Goal: Information Seeking & Learning: Learn about a topic

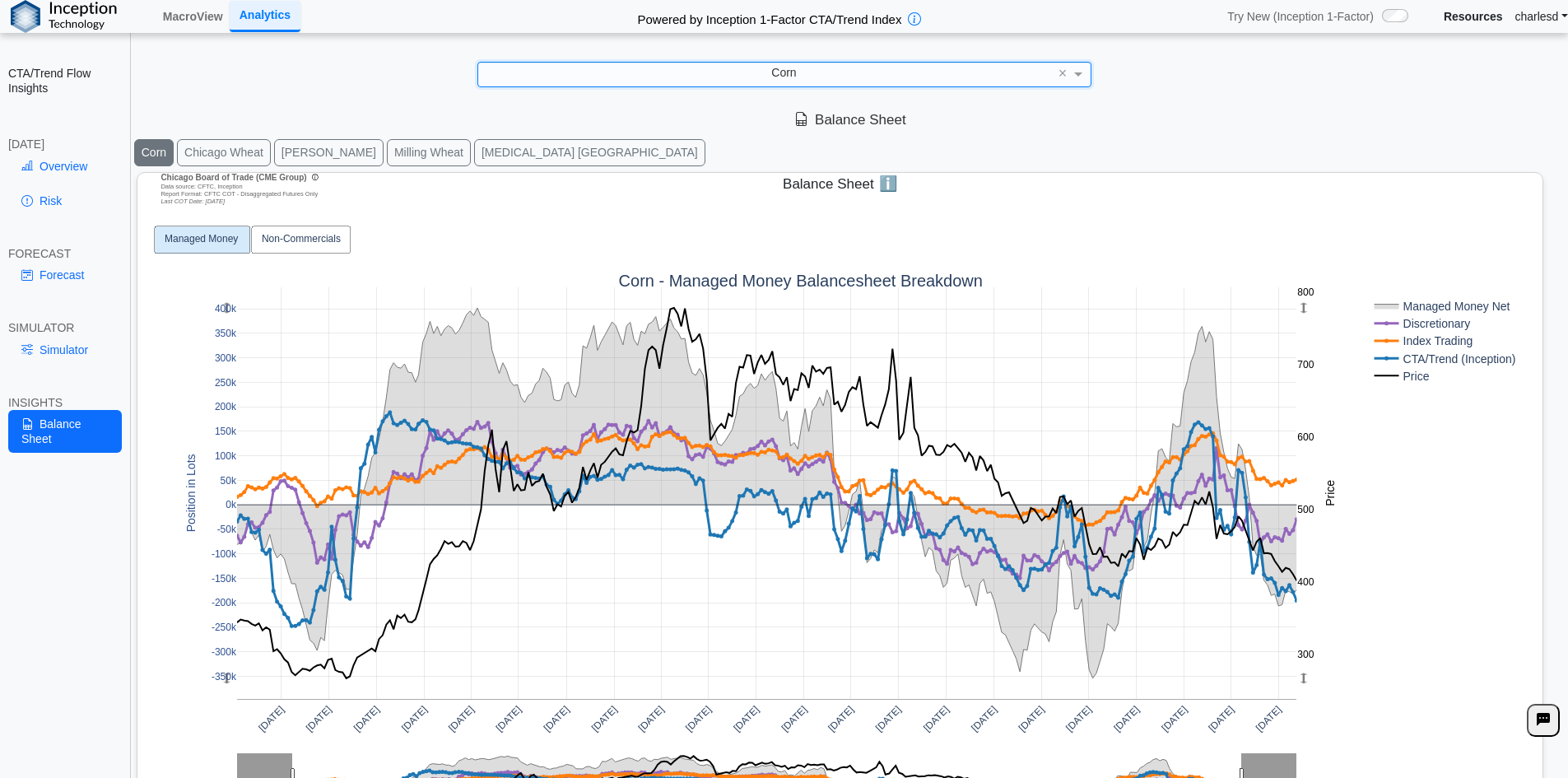
click at [387, 155] on button "Milling Wheat" at bounding box center [428, 153] width 84 height 27
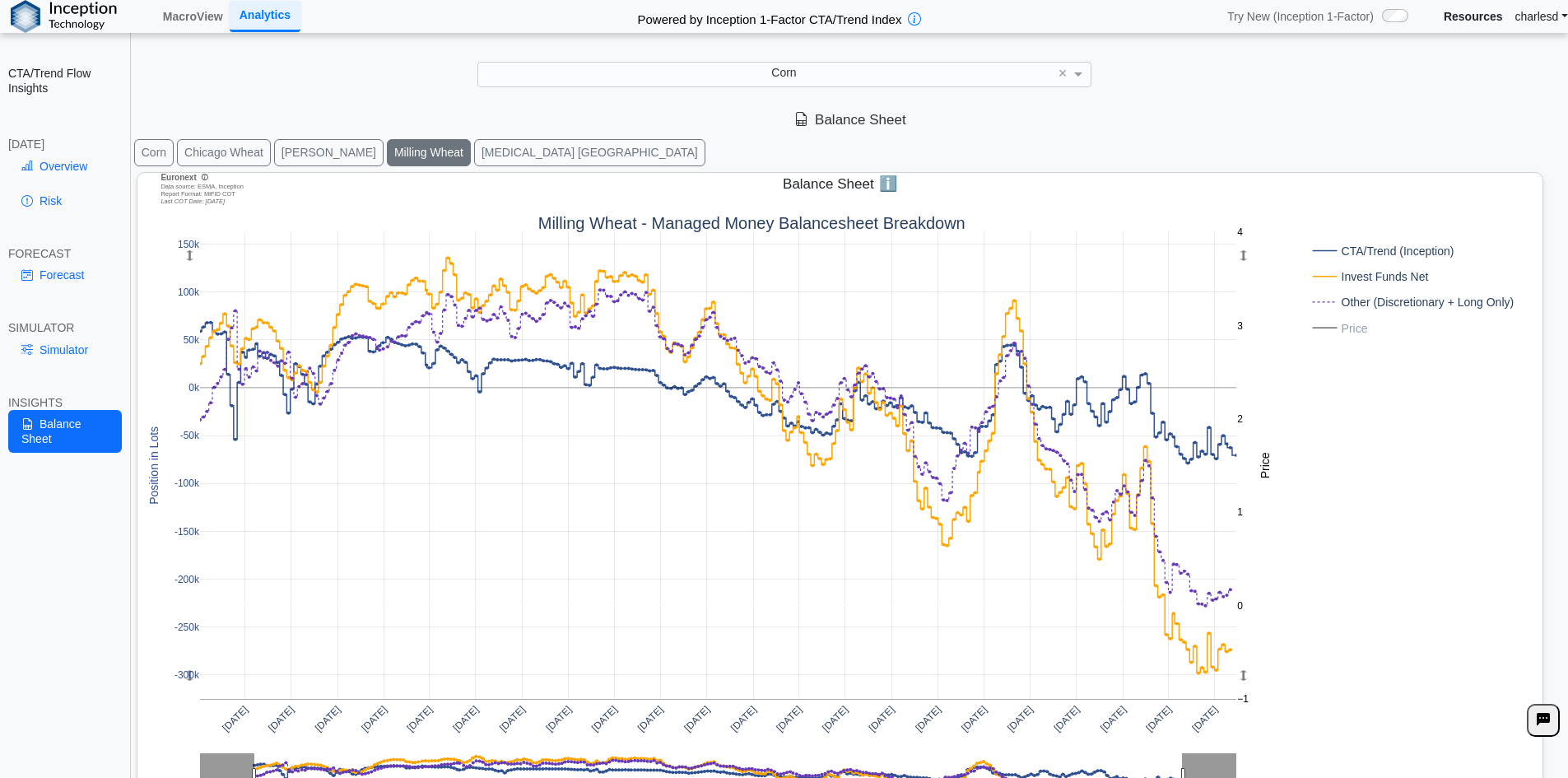
click at [474, 156] on button "[MEDICAL_DATA] [GEOGRAPHIC_DATA]" at bounding box center [589, 153] width 231 height 27
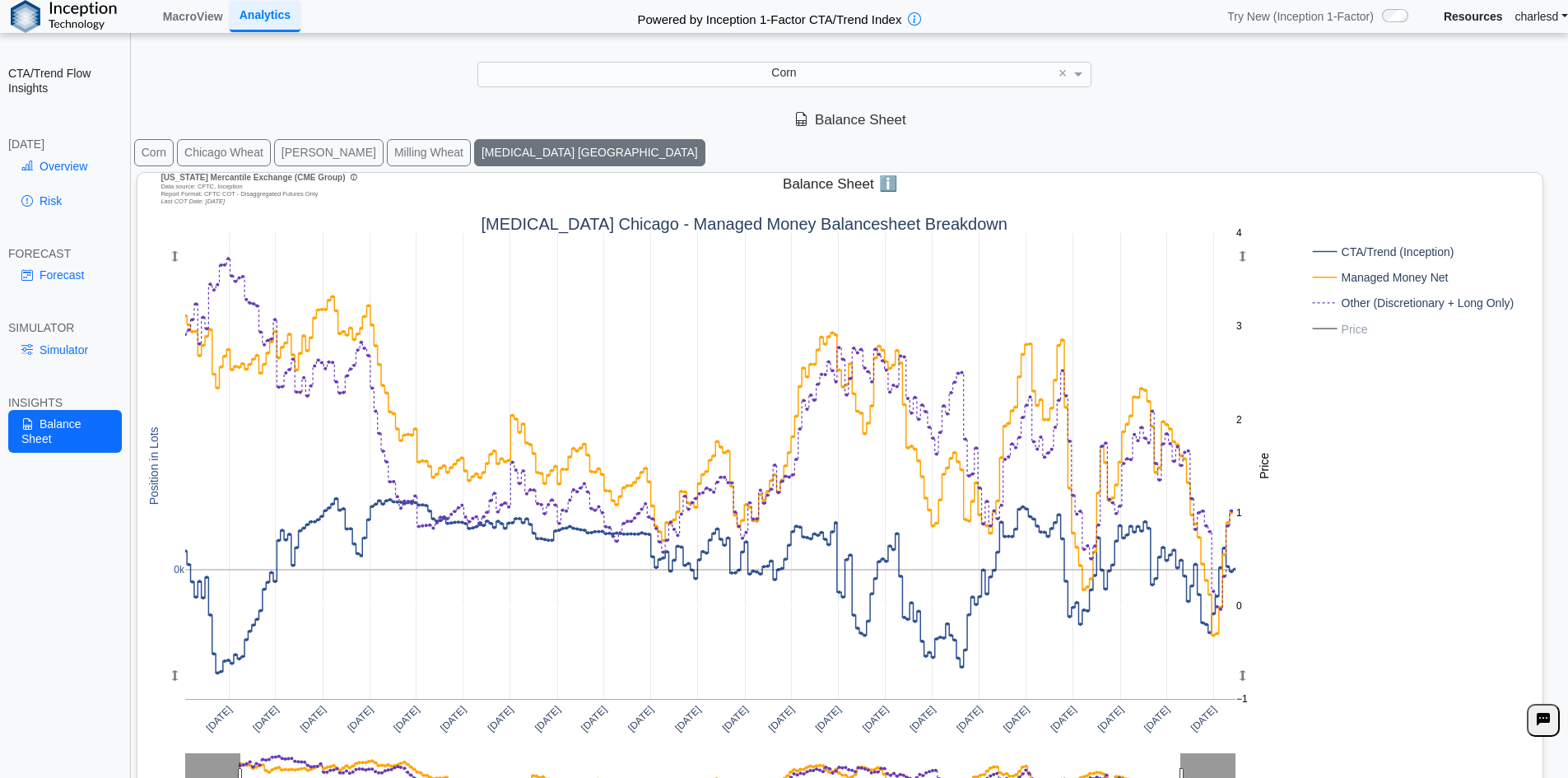
click at [1380, 273] on rect at bounding box center [1411, 276] width 205 height 17
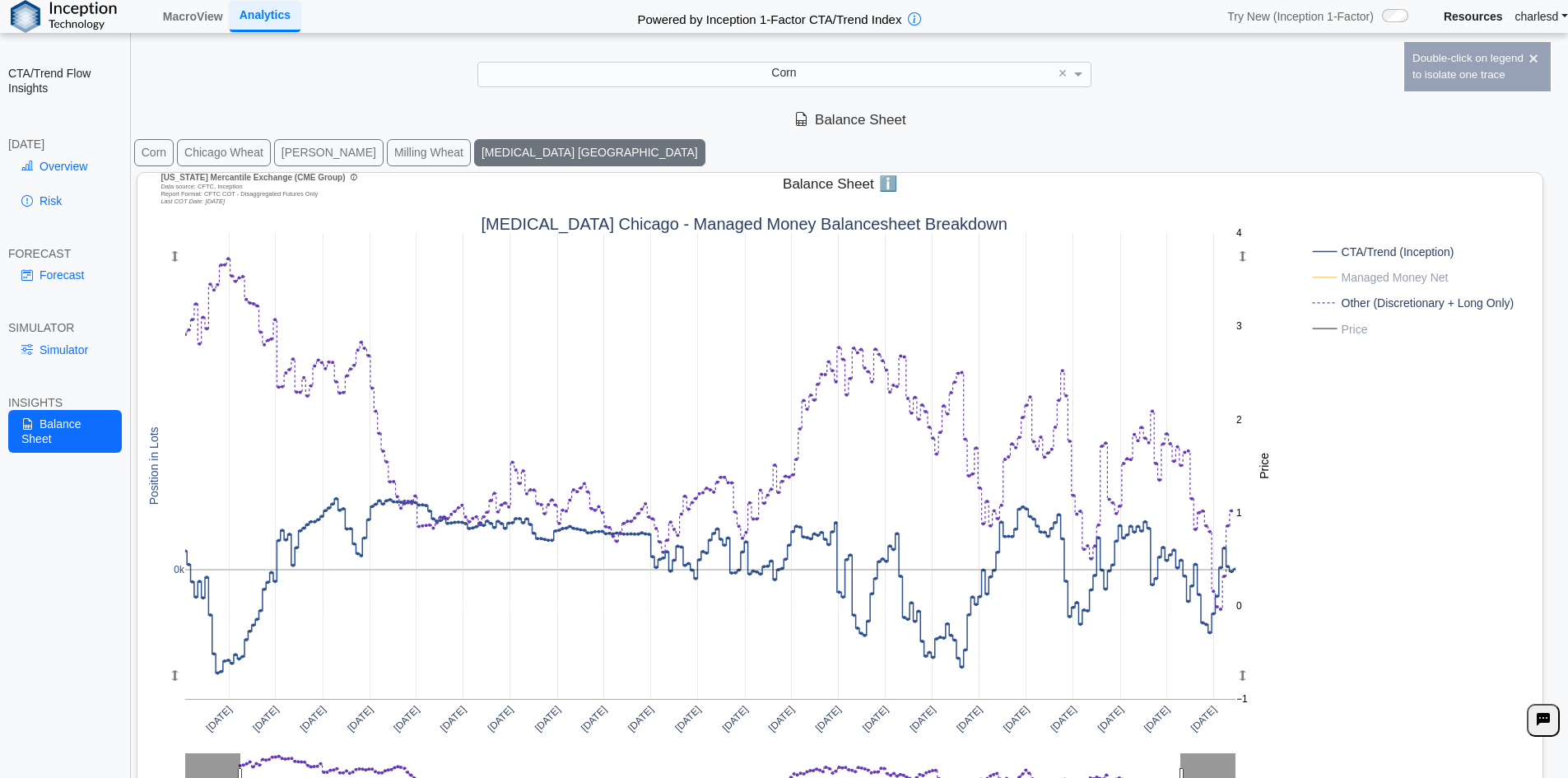
click at [1380, 273] on rect at bounding box center [1411, 276] width 205 height 17
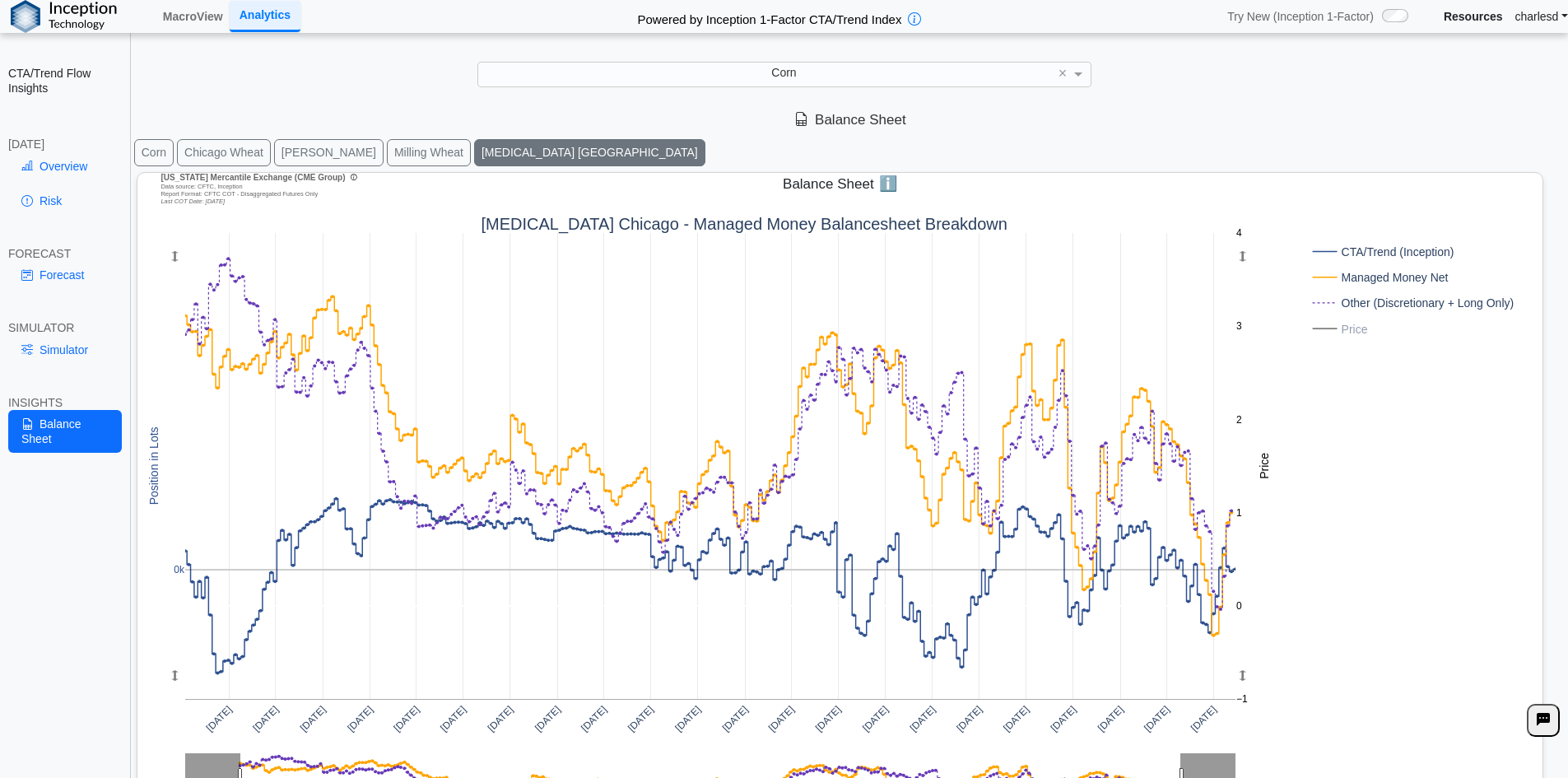
click at [152, 156] on button "Corn" at bounding box center [154, 153] width 40 height 27
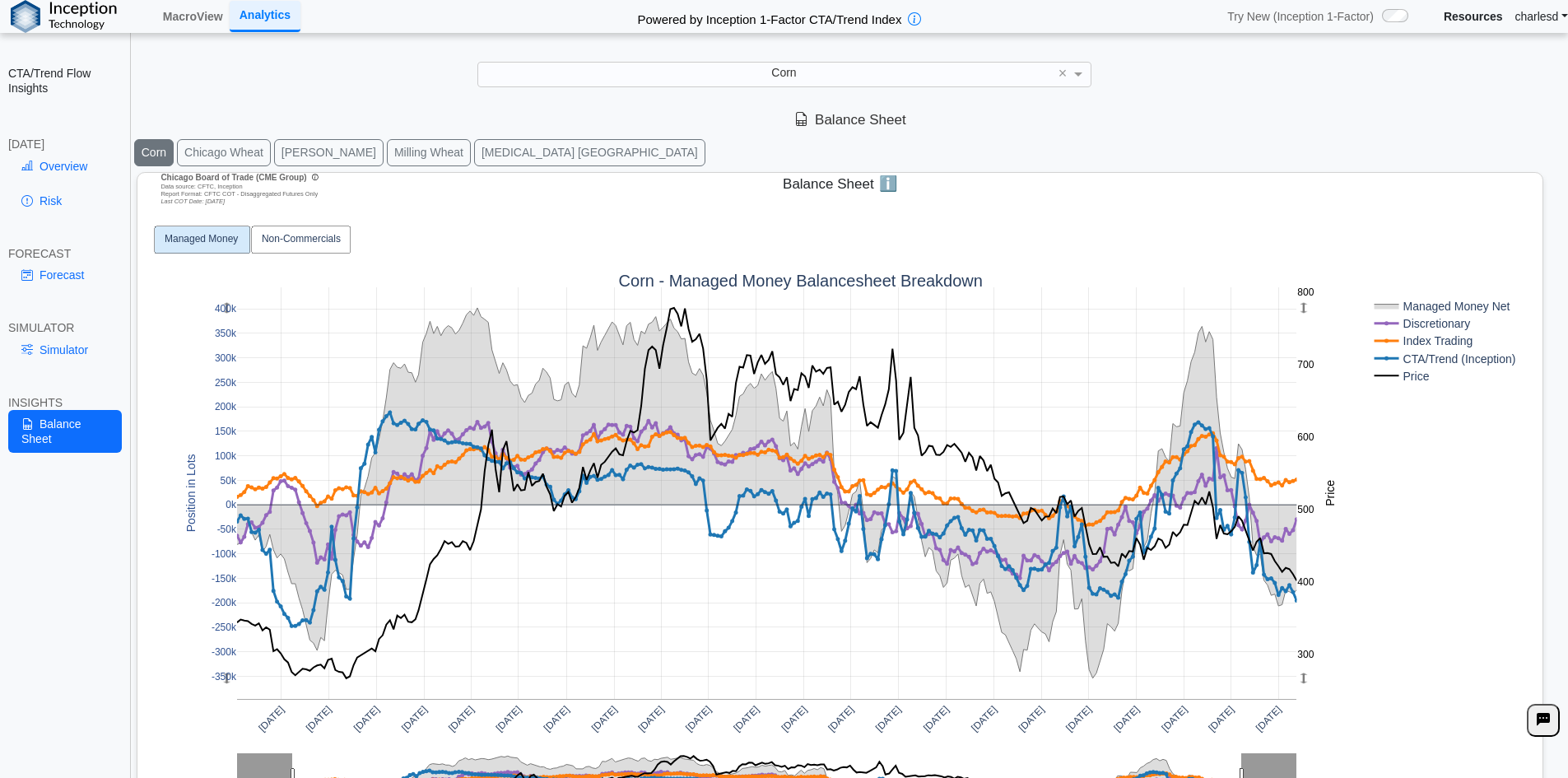
click at [1463, 23] on link "Resources" at bounding box center [1474, 16] width 59 height 14
click at [387, 156] on button "Milling Wheat" at bounding box center [428, 153] width 84 height 27
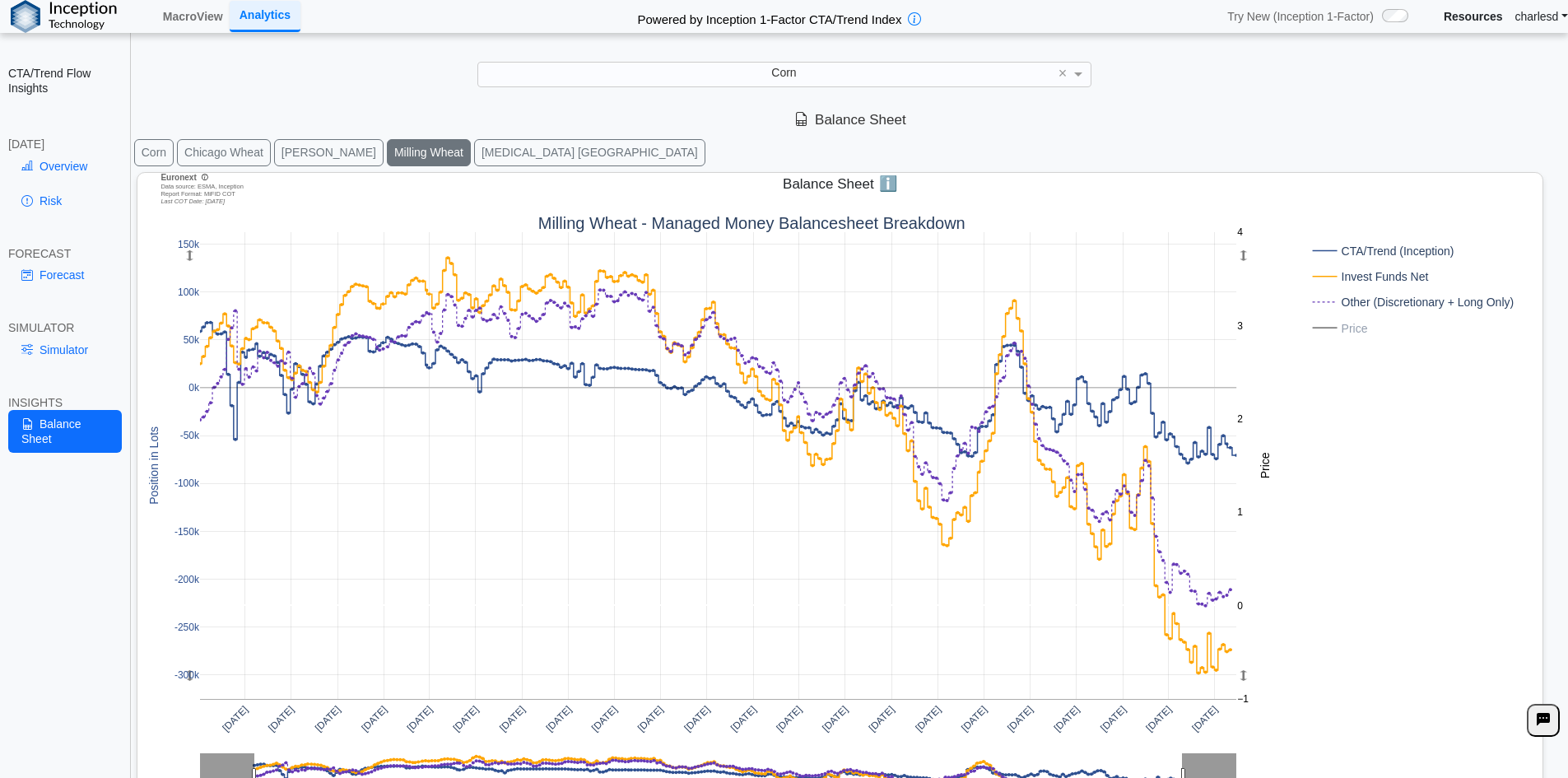
click at [167, 160] on button "Corn" at bounding box center [154, 153] width 40 height 27
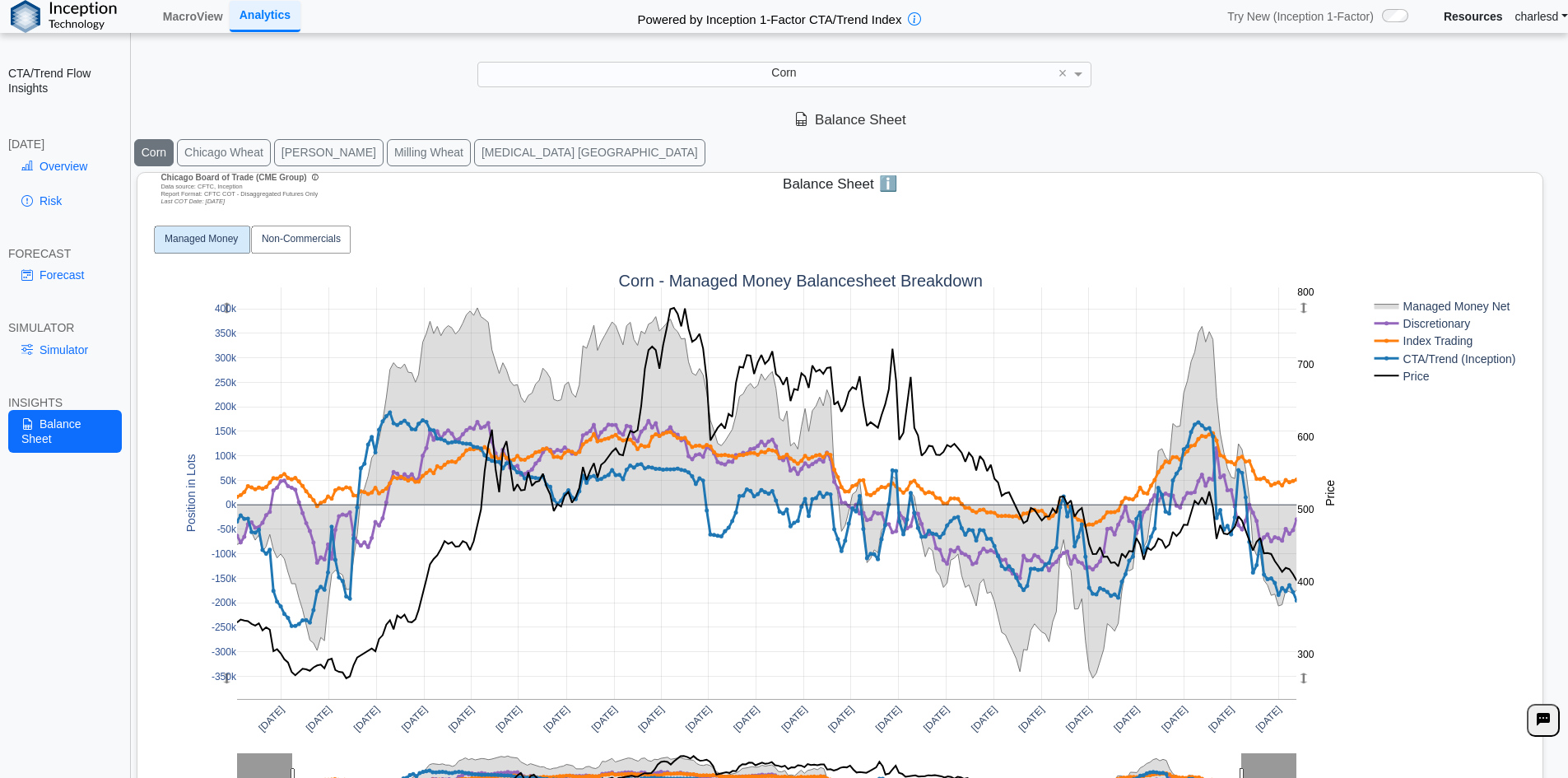
click at [199, 160] on button "Chicago Wheat" at bounding box center [224, 153] width 94 height 27
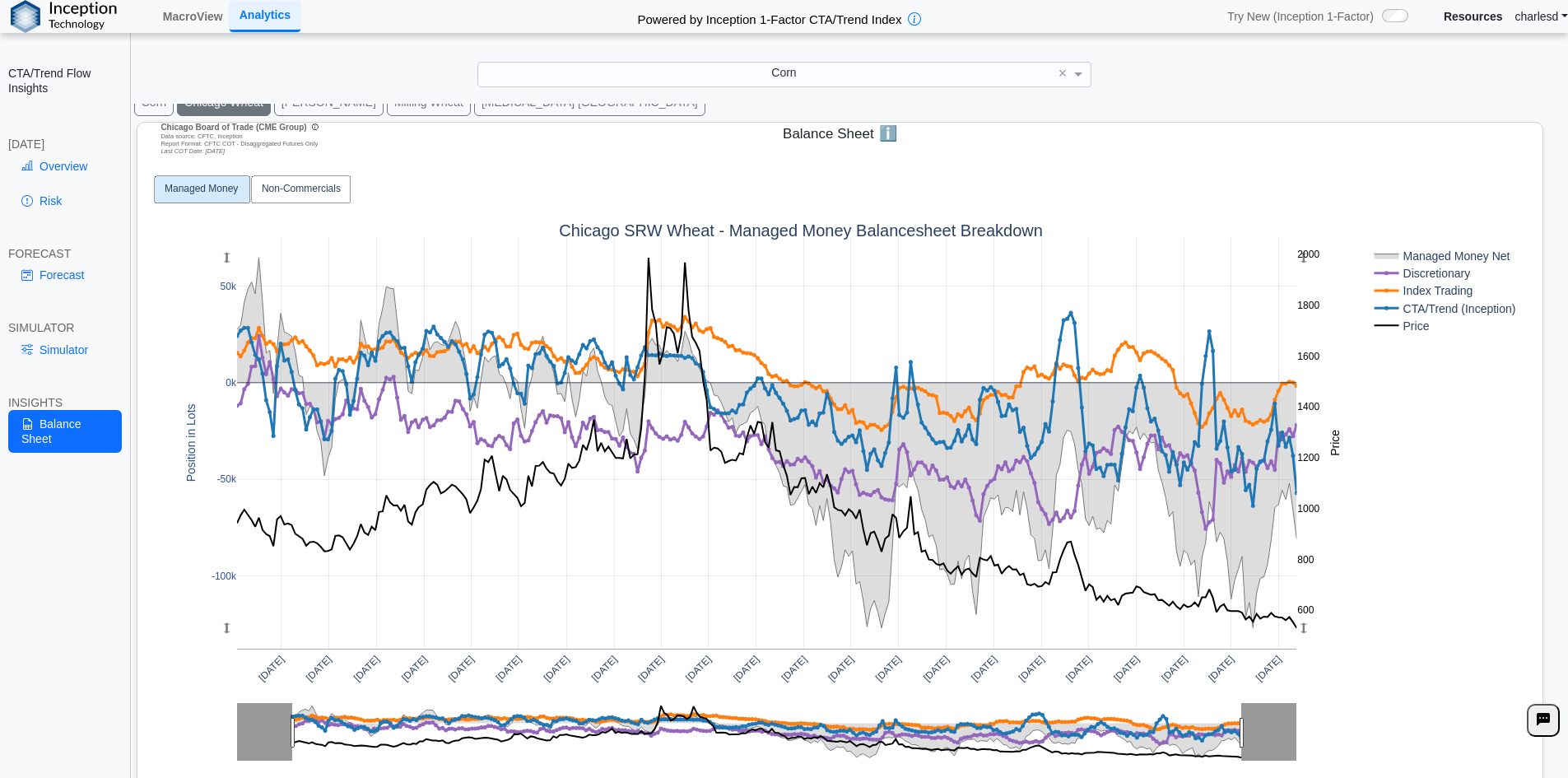
scroll to position [96, 0]
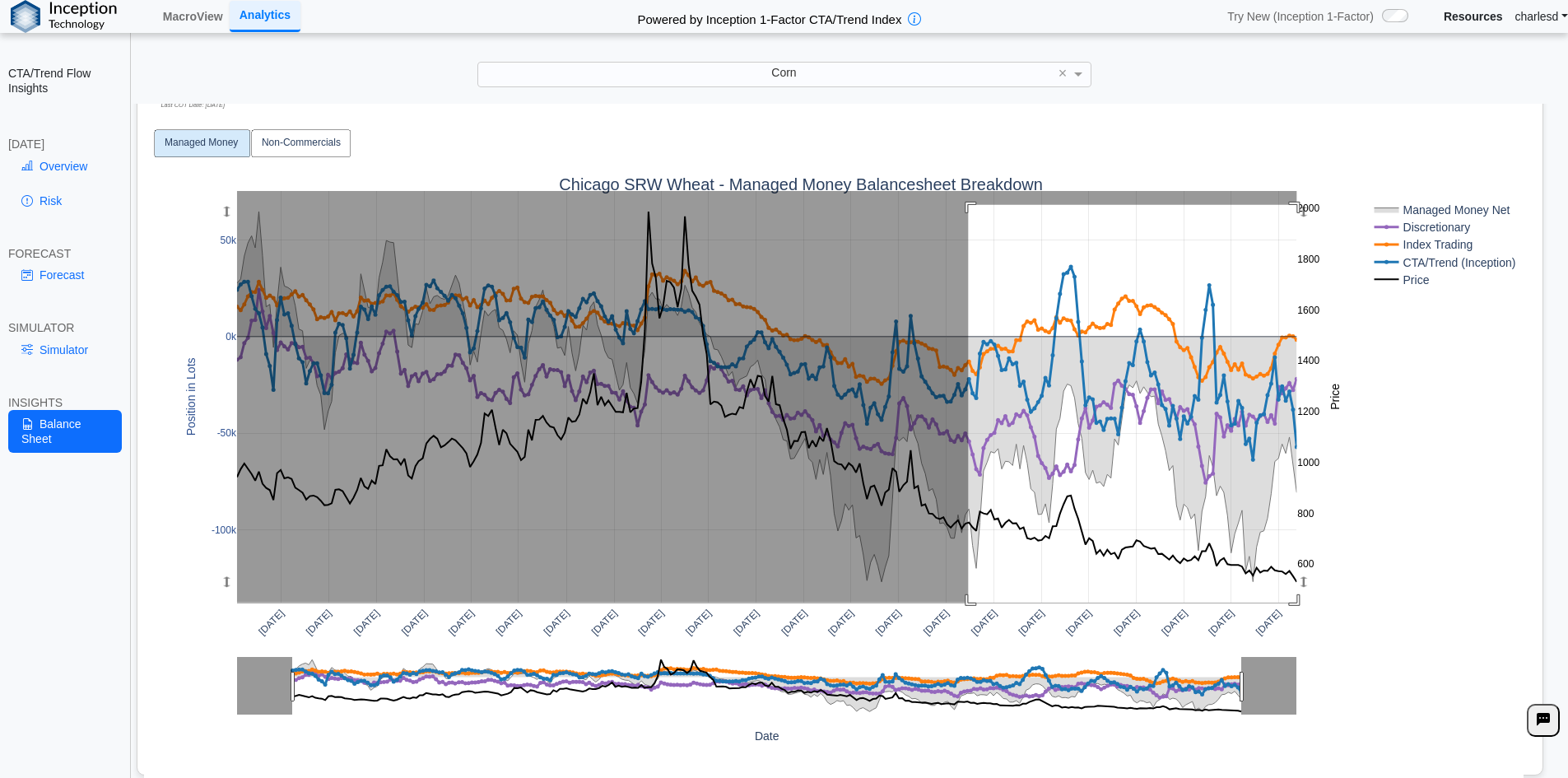
drag, startPoint x: 969, startPoint y: 205, endPoint x: 1322, endPoint y: 636, distance: 557.1
click at [1317, 638] on div "[DATE] [DATE] [DATE] [DATE] [DATE] [DATE] [DATE] [DATE] [DATE] [DATE] [DATE] [D…" at bounding box center [833, 450] width 1379 height 661
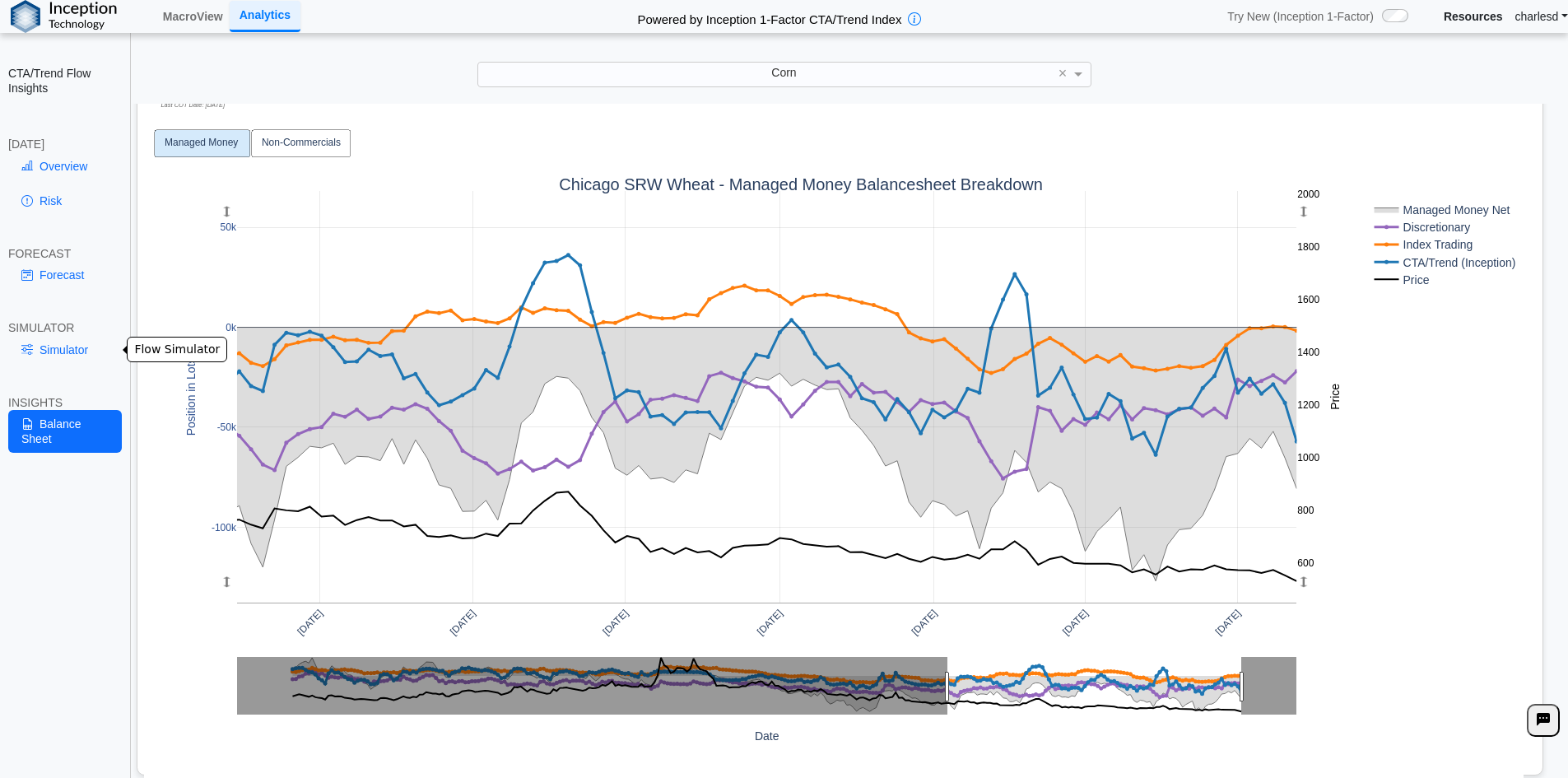
click at [50, 354] on link "Simulator" at bounding box center [65, 349] width 113 height 28
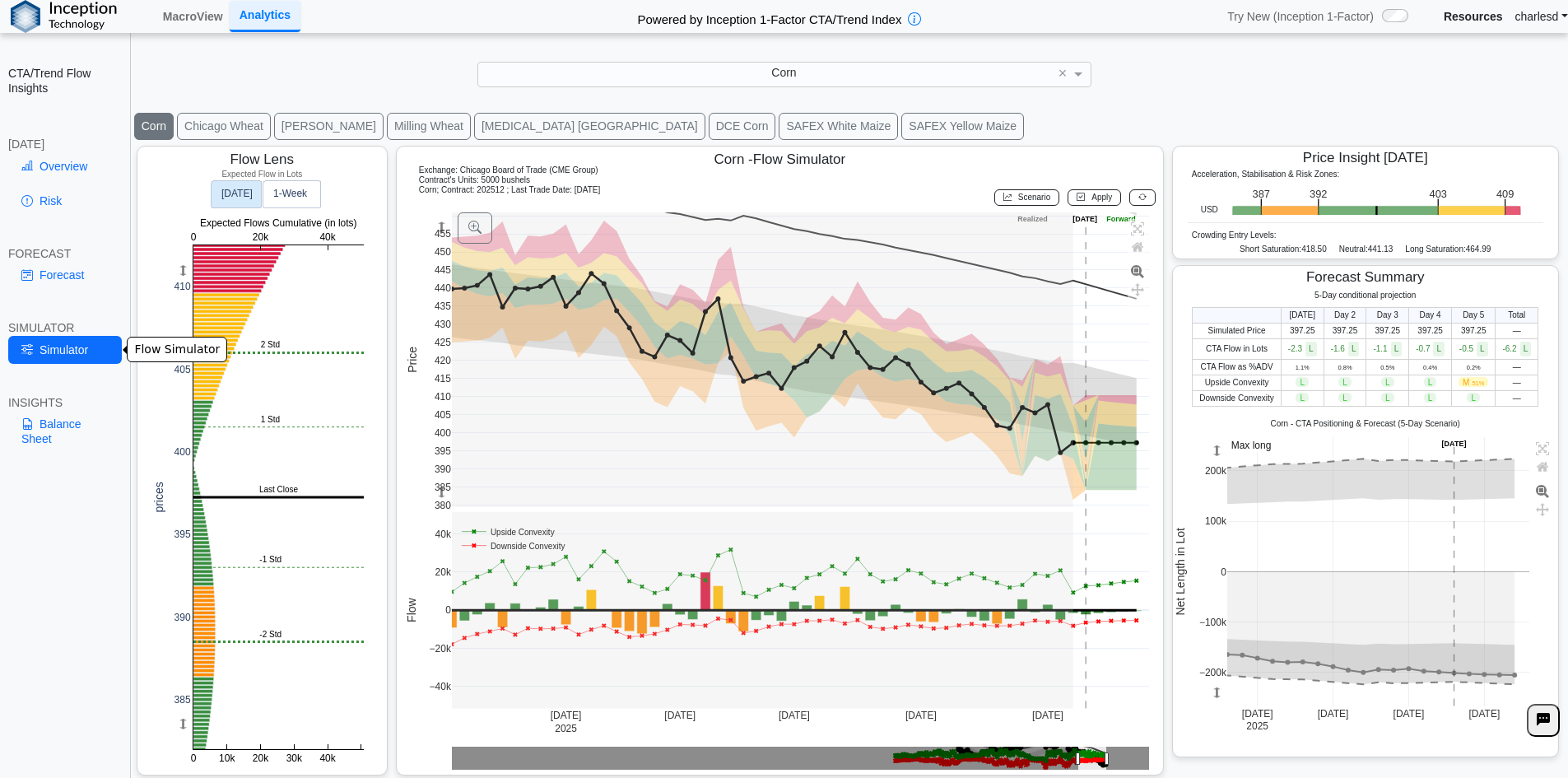
scroll to position [26, 0]
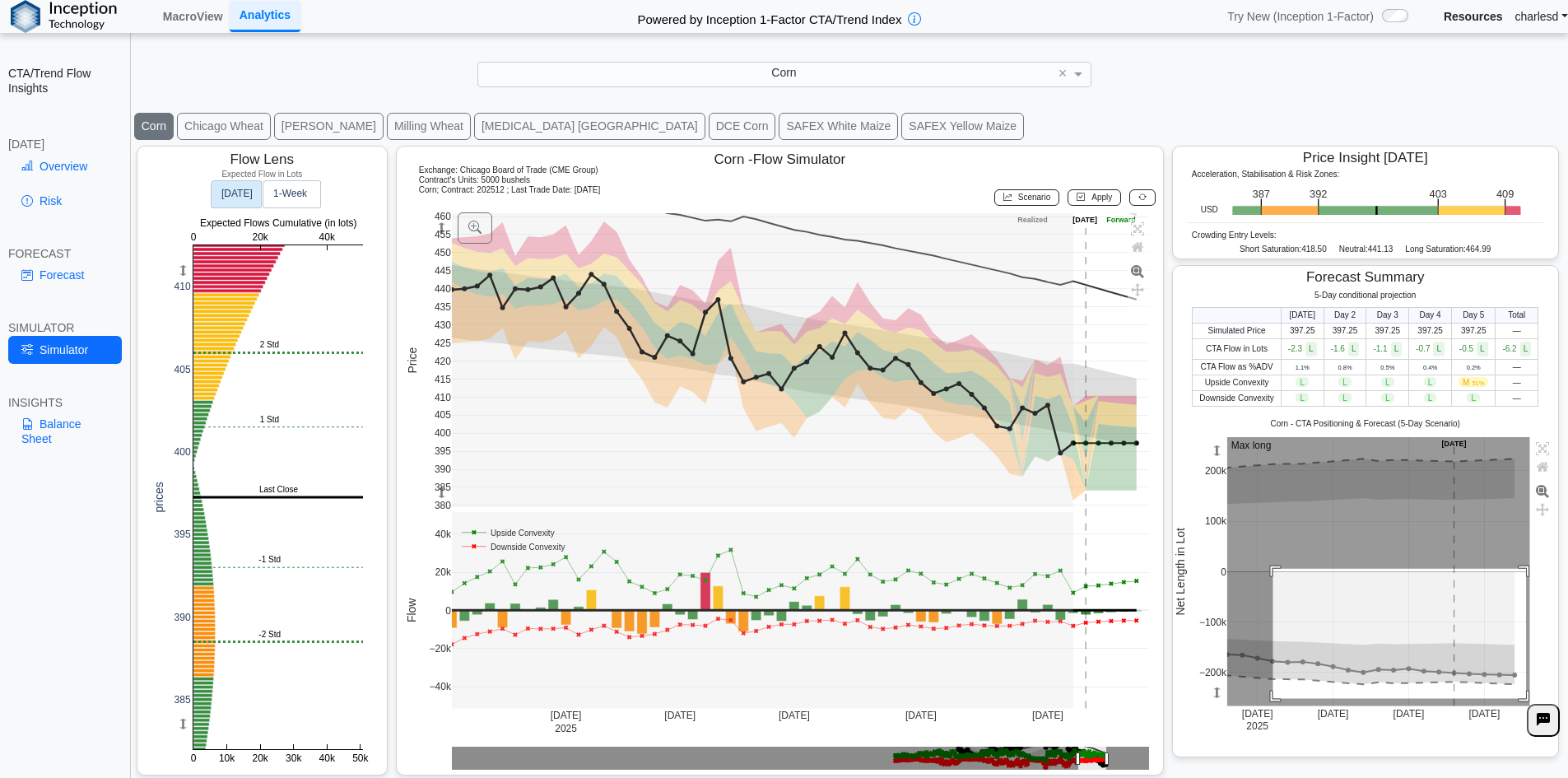
drag, startPoint x: 1265, startPoint y: 568, endPoint x: 1521, endPoint y: 701, distance: 288.5
click at [1519, 699] on rect at bounding box center [1379, 571] width 303 height 269
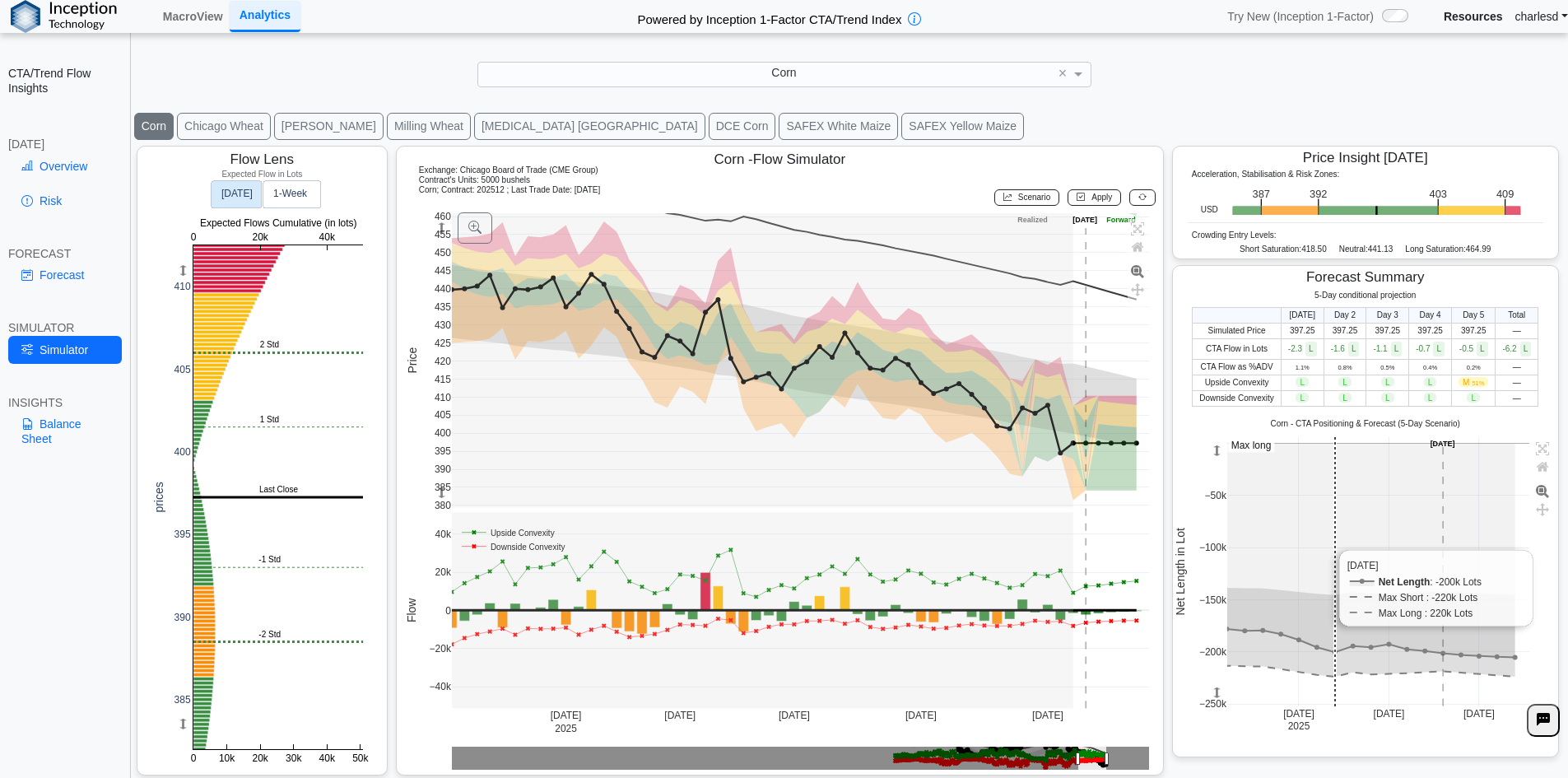
click at [1313, 525] on rect at bounding box center [1379, 571] width 303 height 269
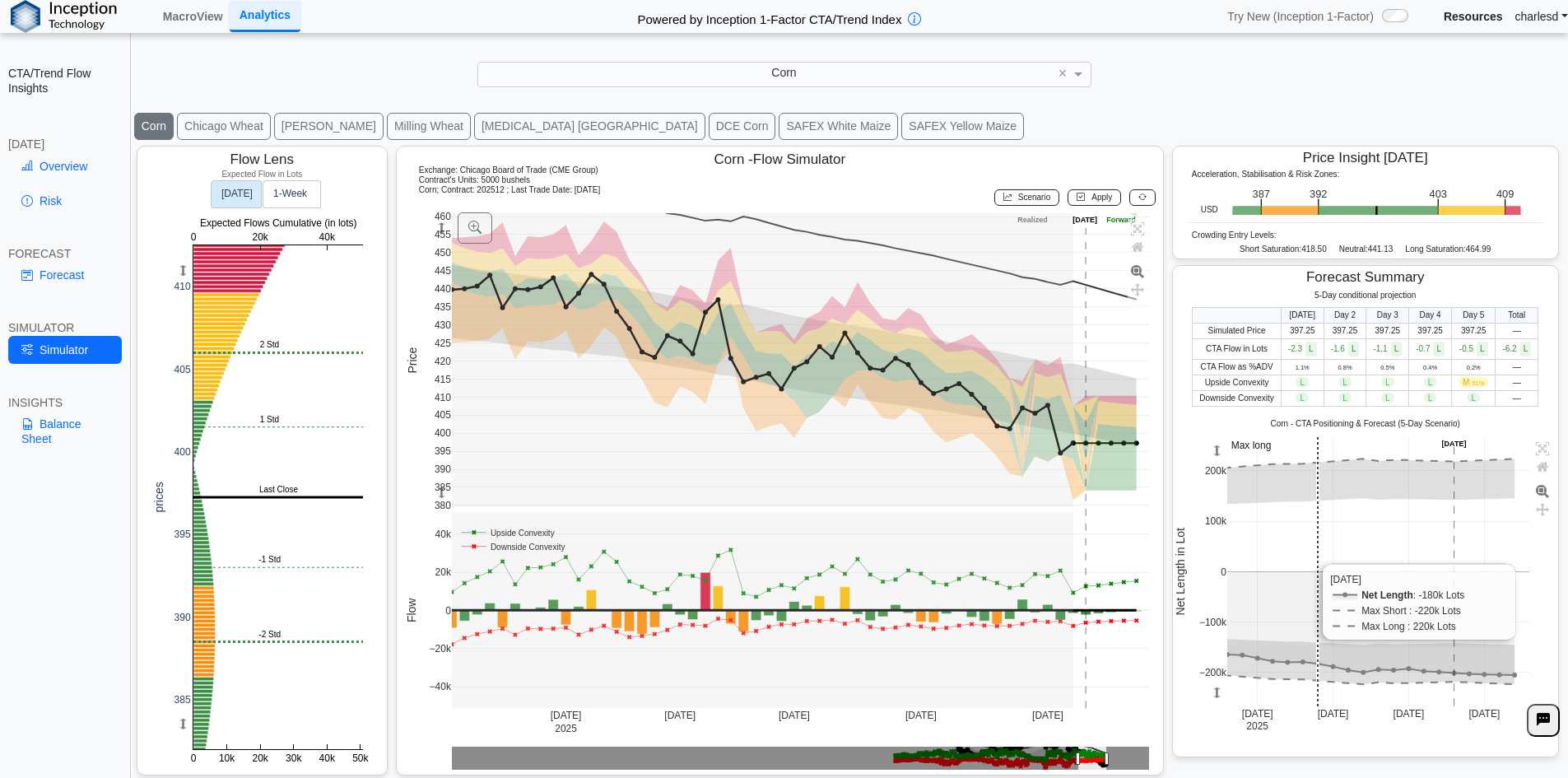
click at [1313, 525] on rect at bounding box center [1379, 571] width 303 height 269
click at [53, 167] on link "Overview" at bounding box center [65, 165] width 113 height 28
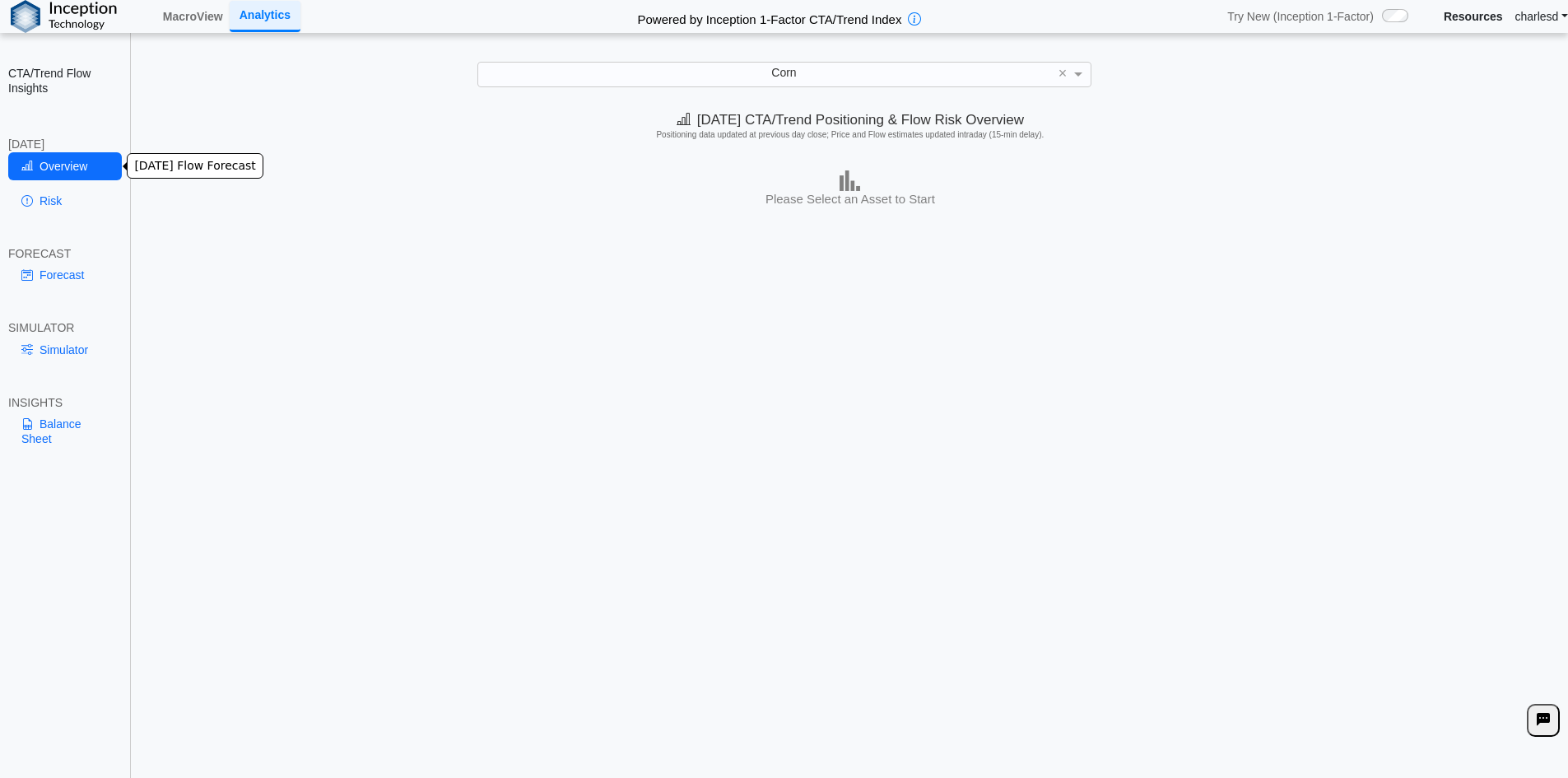
scroll to position [0, 0]
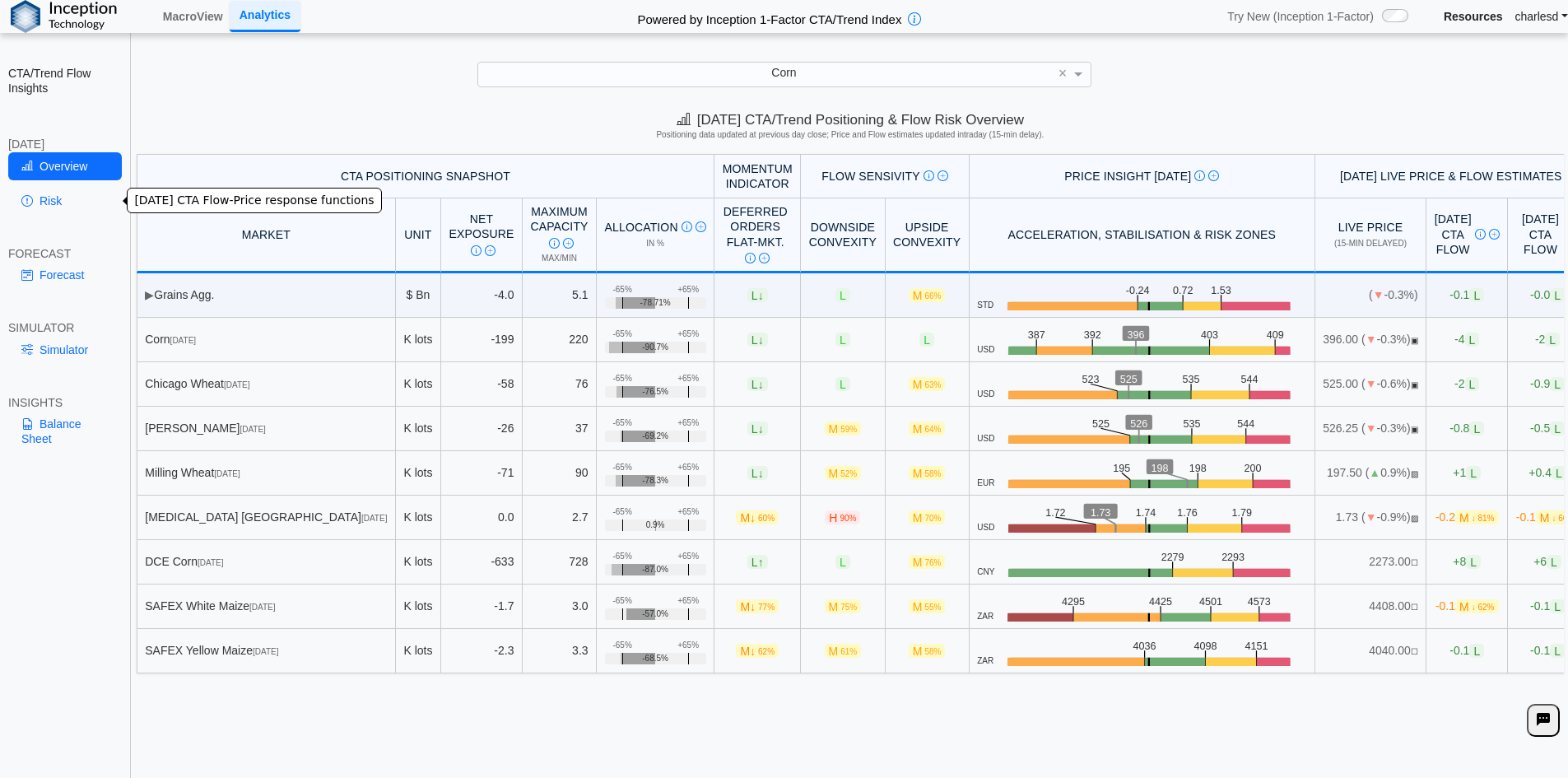
click at [49, 193] on link "Risk" at bounding box center [65, 201] width 113 height 28
